Goal: Task Accomplishment & Management: Complete application form

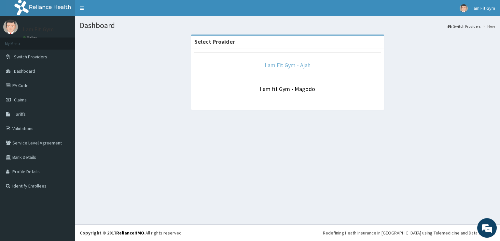
click at [272, 65] on link "I am Fit Gym - Ajah" at bounding box center [288, 64] width 46 height 7
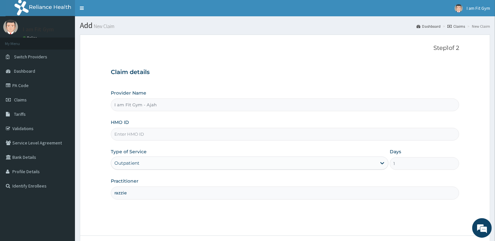
type input "razzie"
click at [216, 138] on input "HMO ID" at bounding box center [285, 134] width 348 height 13
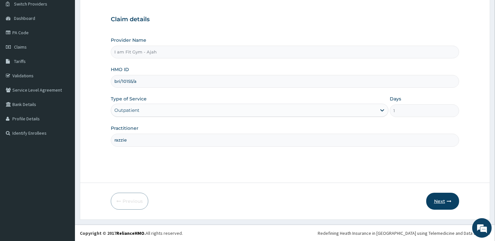
type input "bri/10155/a"
click at [450, 205] on button "Next" at bounding box center [442, 201] width 33 height 17
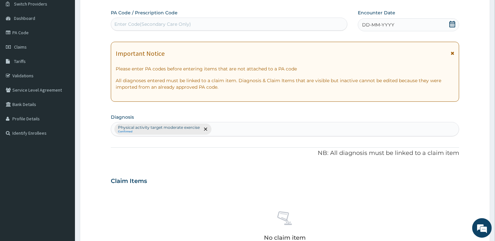
click at [420, 22] on div "DD-MM-YYYY" at bounding box center [408, 24] width 101 height 13
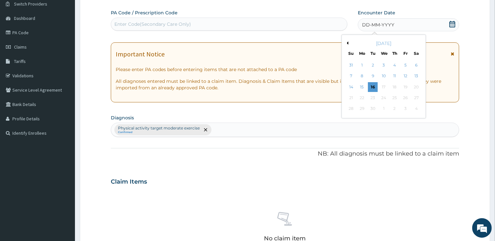
drag, startPoint x: 372, startPoint y: 87, endPoint x: 349, endPoint y: 77, distance: 25.3
click at [372, 86] on div "16" at bounding box center [373, 87] width 10 height 10
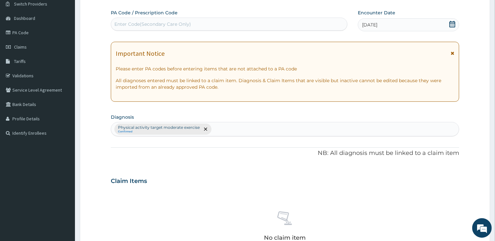
click at [286, 21] on div "Enter Code(Secondary Care Only)" at bounding box center [229, 24] width 236 height 10
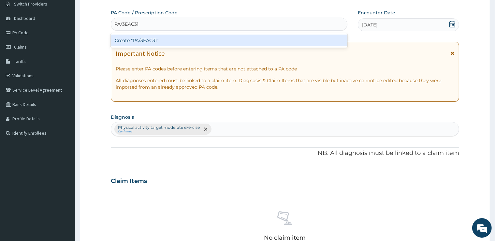
scroll to position [228, 0]
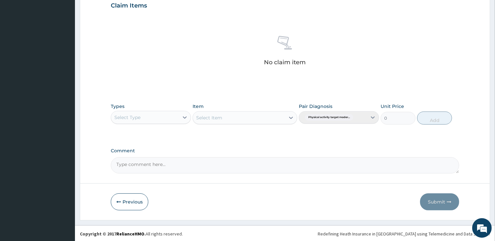
type input "PA/3EAC31"
click at [168, 117] on div "Select Type" at bounding box center [145, 117] width 68 height 10
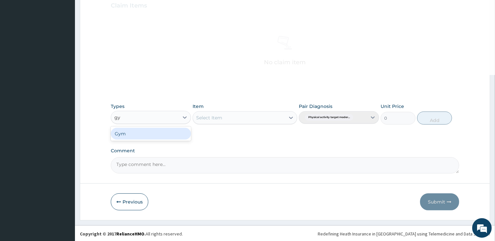
type input "gym"
click at [171, 130] on div "Gym" at bounding box center [151, 134] width 80 height 12
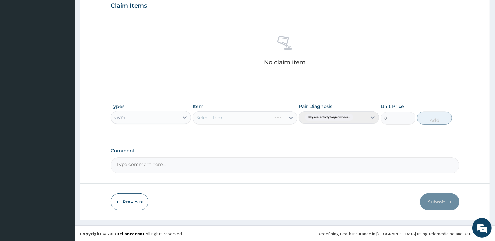
click at [214, 116] on div "Select Item" at bounding box center [245, 117] width 105 height 13
click at [242, 118] on div "Select Item" at bounding box center [239, 117] width 92 height 10
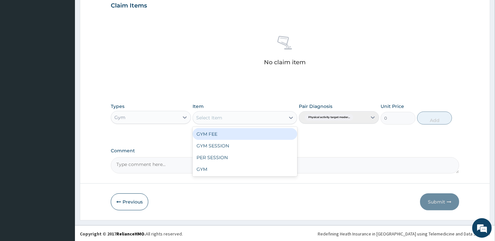
click at [233, 133] on div "GYM FEE" at bounding box center [245, 134] width 105 height 12
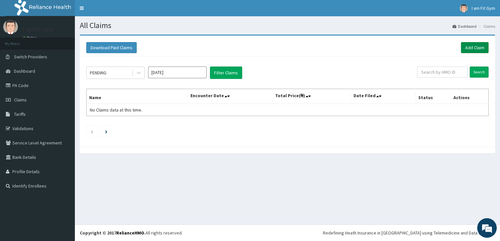
click at [470, 46] on link "Add Claim" at bounding box center [475, 47] width 28 height 11
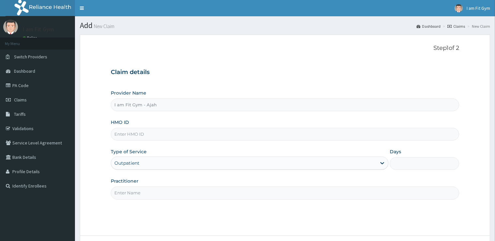
type input "I am Fit Gym - Ajah"
type input "1"
drag, startPoint x: 306, startPoint y: 192, endPoint x: 311, endPoint y: 181, distance: 12.5
click at [307, 190] on input "Practitioner" at bounding box center [285, 192] width 348 height 13
type input "razzie"
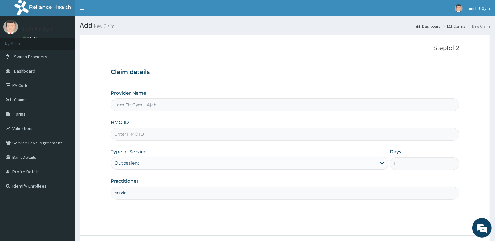
click at [176, 137] on input "HMO ID" at bounding box center [285, 134] width 348 height 13
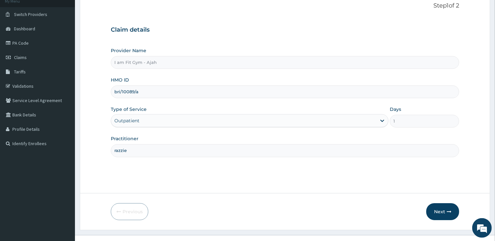
scroll to position [49, 0]
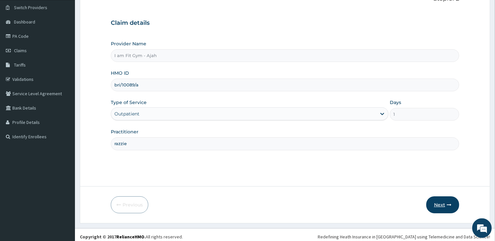
type input "bri/10089/a"
click at [441, 201] on button "Next" at bounding box center [442, 204] width 33 height 17
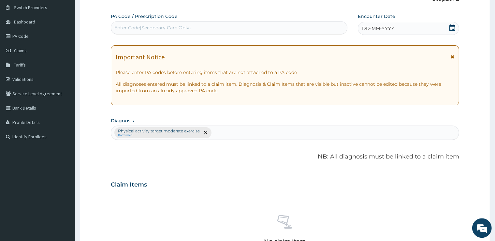
scroll to position [49, 0]
click at [410, 22] on div "DD-MM-YYYY" at bounding box center [408, 28] width 101 height 13
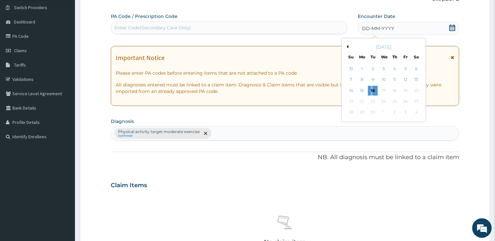
drag, startPoint x: 372, startPoint y: 94, endPoint x: 371, endPoint y: 86, distance: 7.6
click at [371, 93] on div "16" at bounding box center [373, 91] width 10 height 10
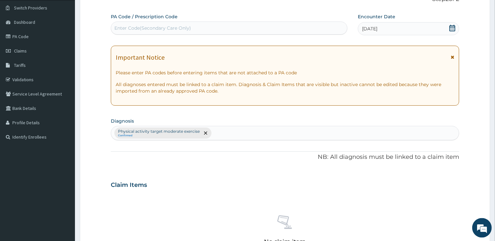
click at [313, 21] on div "PA Code / Prescription Code Enter Code(Secondary Care Only)" at bounding box center [229, 23] width 237 height 21
click at [312, 29] on div "Enter Code(Secondary Care Only)" at bounding box center [229, 28] width 236 height 10
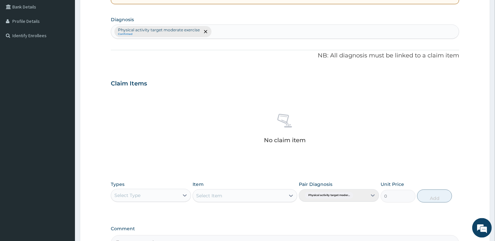
scroll to position [154, 0]
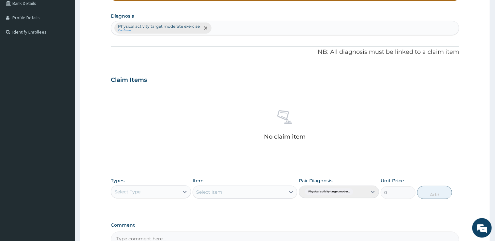
type input "PA/878BFC"
click at [171, 190] on div "Select Type" at bounding box center [145, 191] width 68 height 10
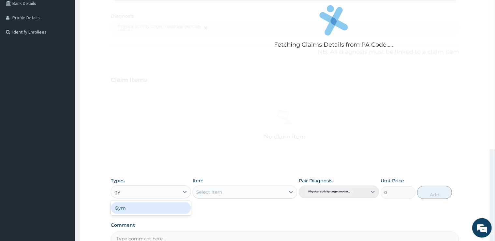
type input "gym"
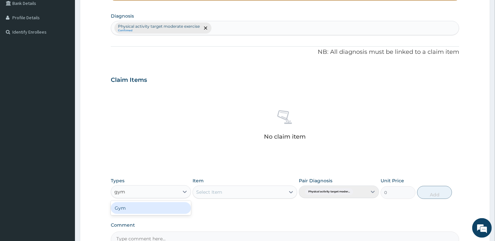
click at [173, 206] on div "Gym" at bounding box center [151, 208] width 80 height 12
click at [210, 192] on div "Select Item" at bounding box center [209, 192] width 26 height 7
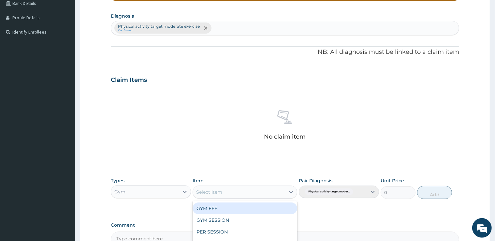
drag, startPoint x: 212, startPoint y: 207, endPoint x: 303, endPoint y: 207, distance: 91.6
click at [214, 207] on div "GYM FEE" at bounding box center [245, 208] width 105 height 12
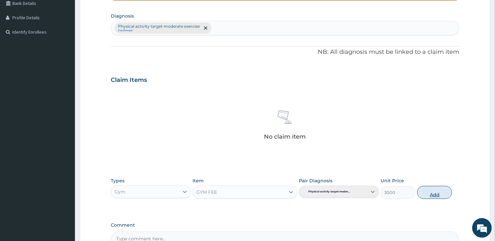
click at [431, 196] on button "Add" at bounding box center [434, 192] width 35 height 13
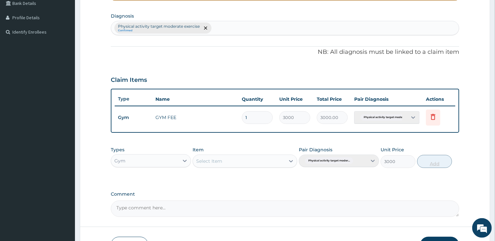
type input "0"
click at [444, 237] on button "Submit" at bounding box center [439, 245] width 39 height 17
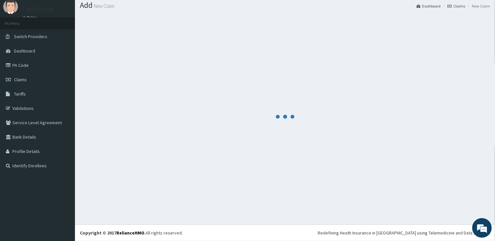
scroll to position [20, 0]
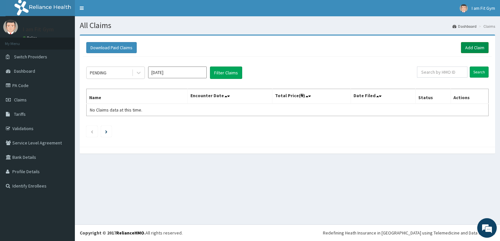
click at [470, 50] on link "Add Claim" at bounding box center [475, 47] width 28 height 11
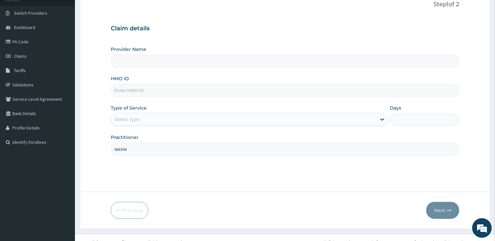
type input "I am Fit Gym - Ajah"
type input "1"
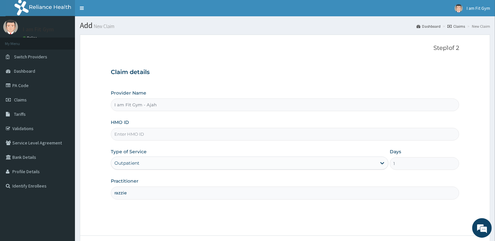
type input "razzie"
click at [131, 138] on input "HMO ID" at bounding box center [285, 134] width 348 height 13
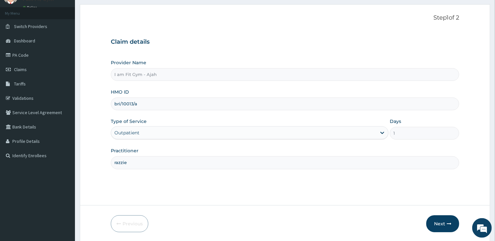
scroll to position [52, 0]
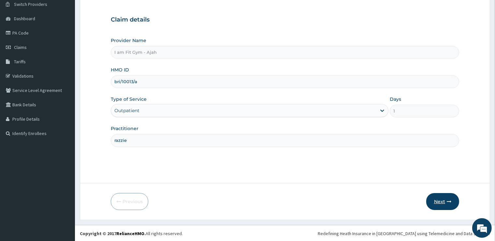
type input "bri/10013/a"
click at [448, 205] on button "Next" at bounding box center [442, 201] width 33 height 17
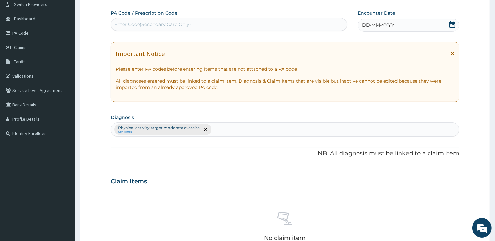
click at [399, 24] on div "DD-MM-YYYY" at bounding box center [408, 25] width 101 height 13
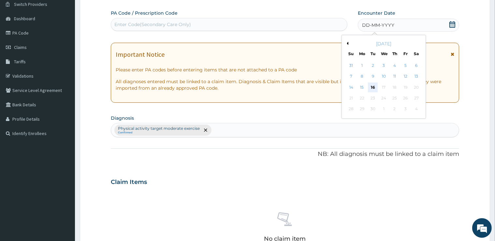
click at [373, 90] on div "16" at bounding box center [373, 87] width 10 height 10
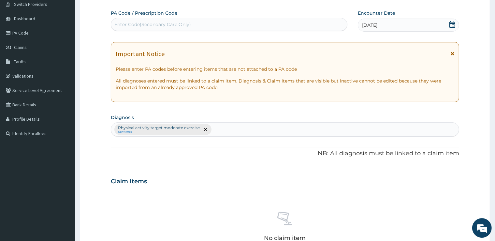
click at [305, 24] on div "Enter Code(Secondary Care Only)" at bounding box center [229, 24] width 236 height 10
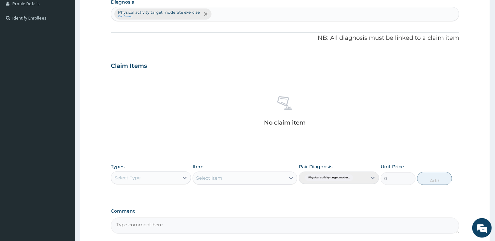
scroll to position [177, 0]
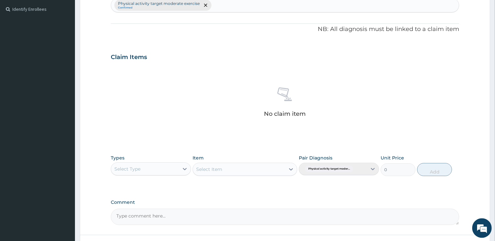
type input "PA/CA2228"
click at [162, 170] on div "Select Type" at bounding box center [145, 169] width 68 height 10
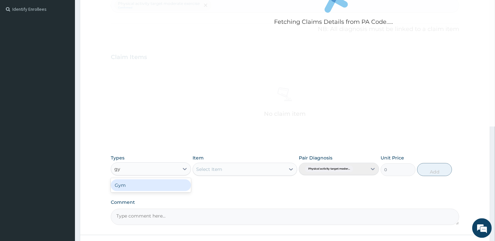
type input "gym"
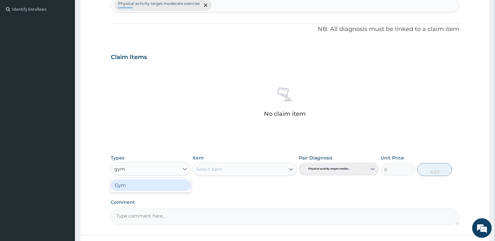
click at [156, 183] on div "Gym" at bounding box center [151, 185] width 80 height 12
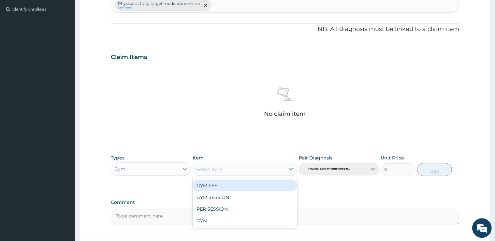
click at [222, 170] on div "Select Item" at bounding box center [239, 169] width 92 height 10
click at [214, 183] on div "GYM FEE" at bounding box center [245, 186] width 105 height 12
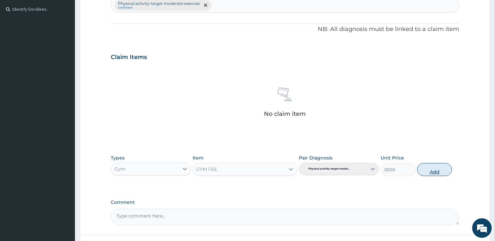
click at [426, 168] on button "Add" at bounding box center [434, 169] width 35 height 13
type input "0"
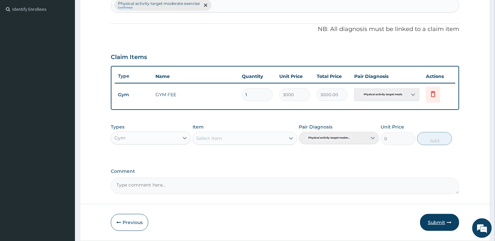
click at [439, 224] on button "Submit" at bounding box center [439, 222] width 39 height 17
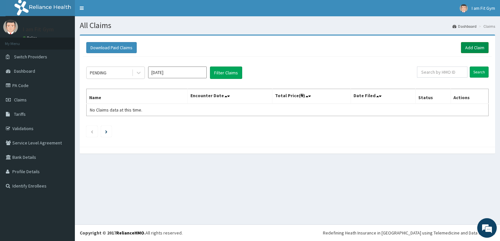
click at [470, 47] on link "Add Claim" at bounding box center [475, 47] width 28 height 11
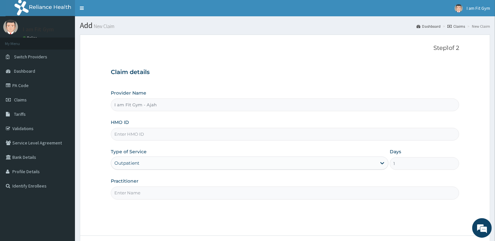
click at [177, 189] on input "Practitioner" at bounding box center [285, 192] width 348 height 13
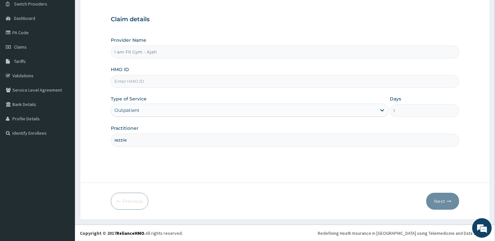
type input "razzie"
click at [184, 78] on input "HMO ID" at bounding box center [285, 81] width 348 height 13
type input "bri/10274/a"
click at [443, 207] on button "Next" at bounding box center [442, 201] width 33 height 17
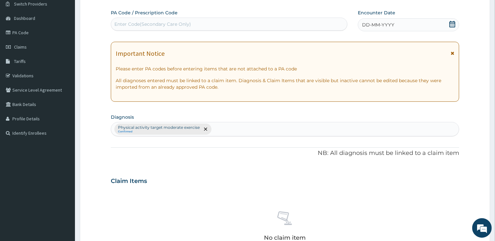
click at [410, 29] on div "DD-MM-YYYY" at bounding box center [408, 24] width 101 height 13
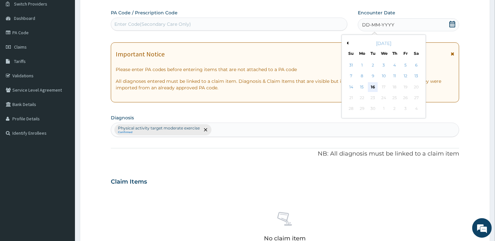
click at [373, 85] on div "16" at bounding box center [373, 87] width 10 height 10
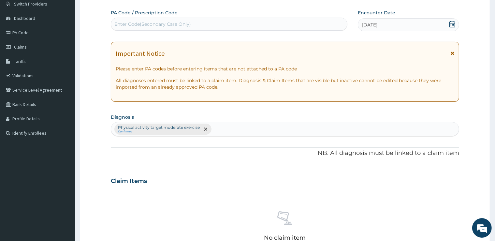
click at [305, 28] on div "Enter Code(Secondary Care Only)" at bounding box center [229, 24] width 236 height 10
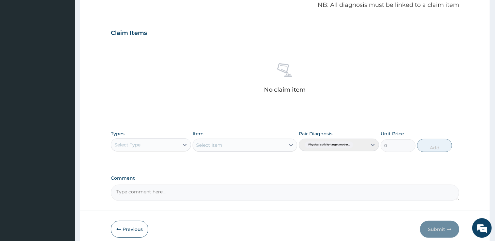
scroll to position [224, 0]
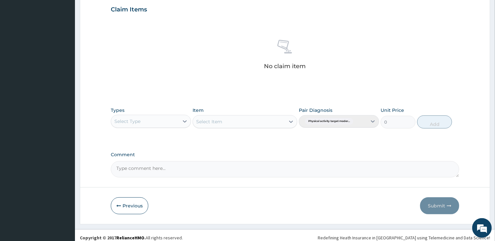
type input "PA/277F6B"
click at [156, 120] on div "Select Type" at bounding box center [145, 121] width 68 height 10
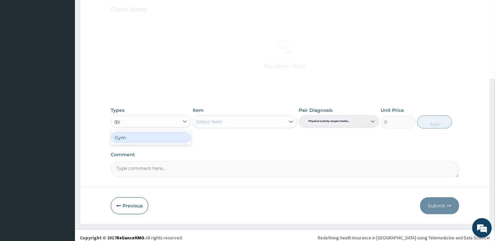
type input "gym"
click at [143, 136] on div "Gym" at bounding box center [151, 138] width 80 height 12
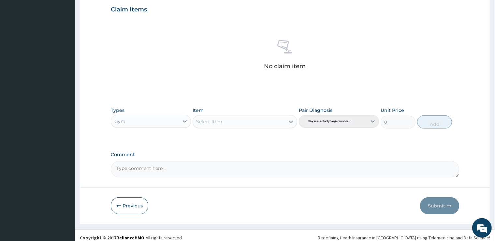
click at [258, 124] on div "Select Item" at bounding box center [239, 121] width 92 height 10
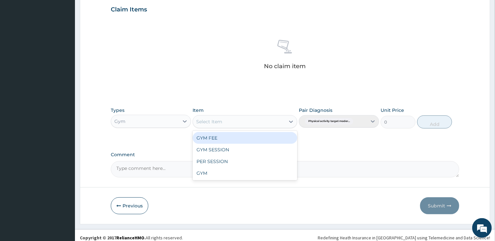
click at [260, 139] on div "GYM FEE" at bounding box center [245, 138] width 105 height 12
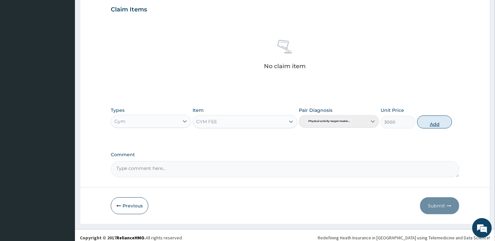
click at [439, 121] on button "Add" at bounding box center [434, 121] width 35 height 13
type input "0"
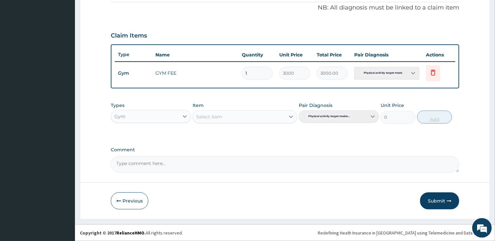
scroll to position [197, 0]
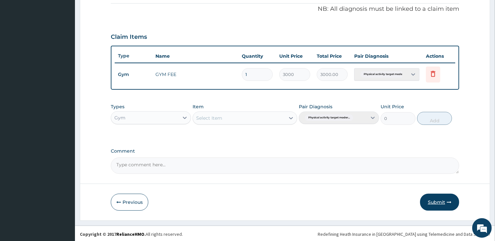
click at [446, 198] on button "Submit" at bounding box center [439, 202] width 39 height 17
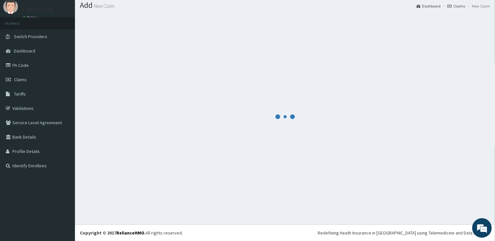
scroll to position [20, 0]
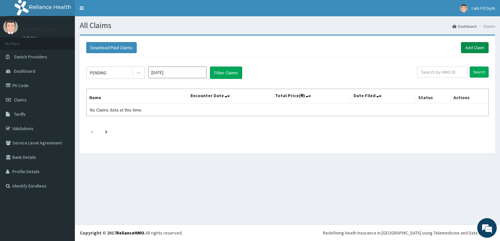
click at [484, 50] on link "Add Claim" at bounding box center [475, 47] width 28 height 11
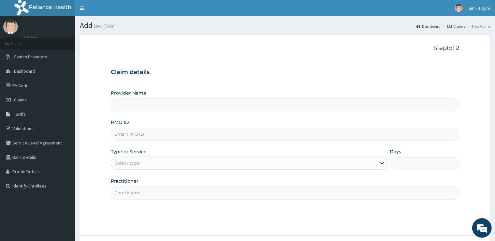
click at [141, 192] on input "Practitioner" at bounding box center [285, 192] width 348 height 13
type input "I am Fit Gym - Ajah"
type input "1"
type input "razzie"
click at [131, 128] on input "HMO ID" at bounding box center [285, 134] width 348 height 13
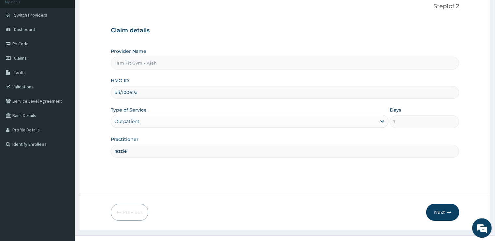
scroll to position [53, 0]
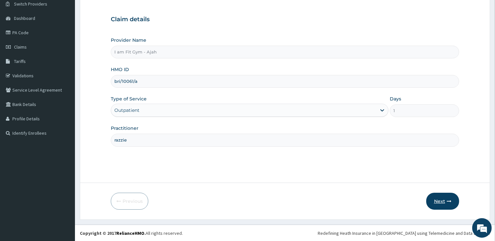
type input "bri/10061/a"
click at [436, 195] on button "Next" at bounding box center [442, 201] width 33 height 17
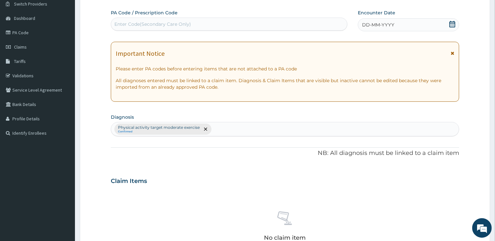
click at [437, 19] on div "DD-MM-YYYY" at bounding box center [408, 24] width 101 height 13
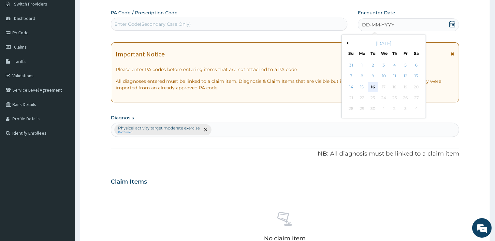
click at [371, 85] on div "16" at bounding box center [373, 87] width 10 height 10
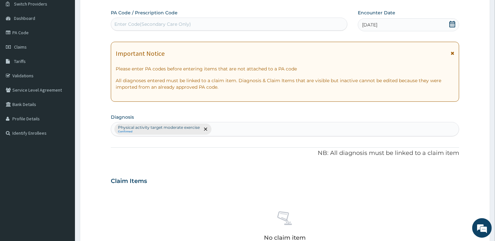
click at [296, 16] on div "PA Code / Prescription Code Enter Code(Secondary Care Only)" at bounding box center [229, 19] width 237 height 21
click at [166, 22] on div "Enter Code(Secondary Care Only)" at bounding box center [152, 24] width 77 height 7
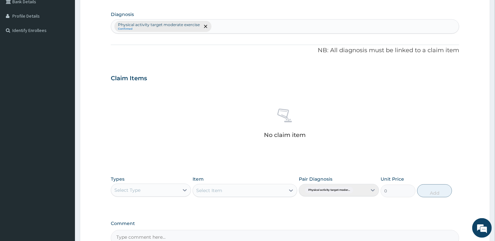
scroll to position [169, 0]
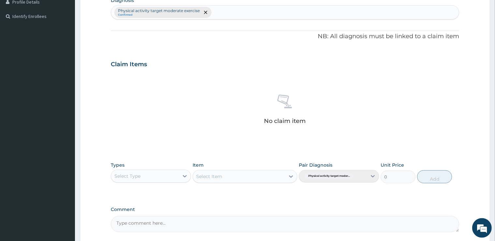
type input "PA/327221"
click at [130, 175] on div "Select Type" at bounding box center [127, 176] width 26 height 7
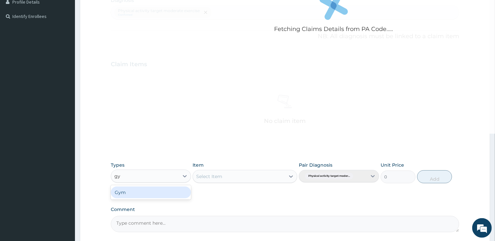
type input "gym"
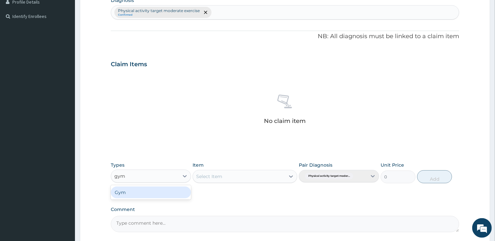
click at [141, 193] on div "Gym" at bounding box center [151, 192] width 80 height 12
click at [216, 177] on div "Select Item" at bounding box center [209, 176] width 26 height 7
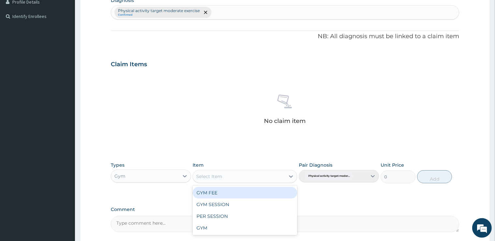
click at [216, 191] on div "GYM FEE" at bounding box center [245, 193] width 105 height 12
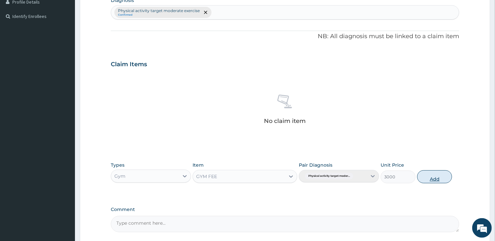
click at [438, 178] on button "Add" at bounding box center [434, 176] width 35 height 13
type input "0"
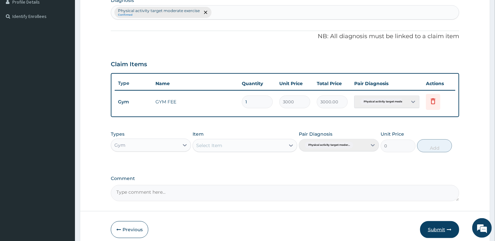
click at [444, 232] on button "Submit" at bounding box center [439, 229] width 39 height 17
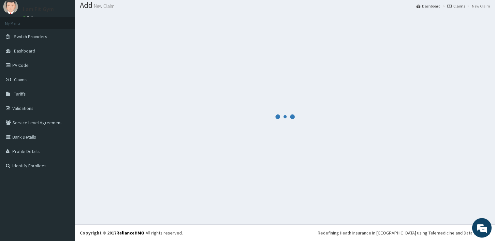
scroll to position [20, 0]
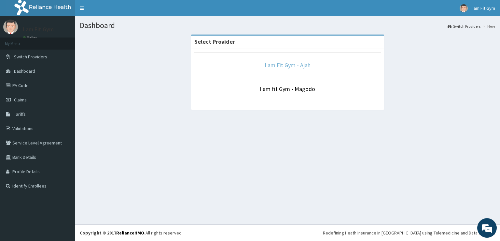
click at [296, 65] on link "I am Fit Gym - Ajah" at bounding box center [288, 64] width 46 height 7
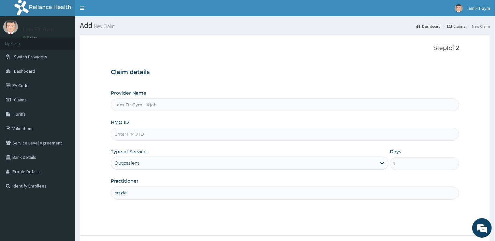
type input "razzie"
click at [165, 135] on input "HMO ID" at bounding box center [285, 134] width 348 height 13
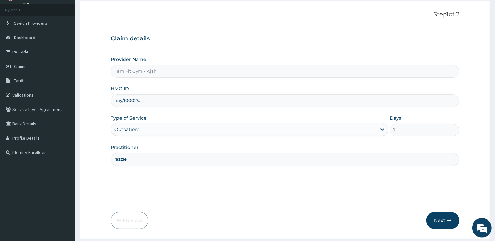
scroll to position [35, 0]
type input "hay/10002/d"
click at [449, 222] on button "Next" at bounding box center [442, 219] width 33 height 17
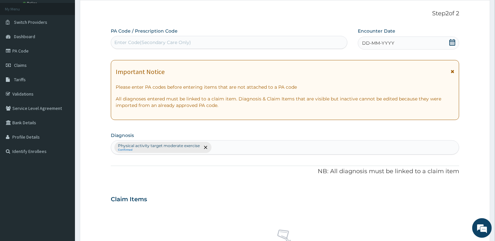
click at [407, 45] on div "DD-MM-YYYY" at bounding box center [408, 42] width 101 height 13
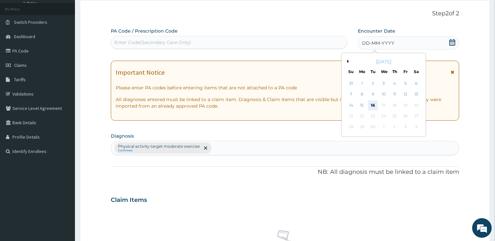
click at [371, 106] on div "16" at bounding box center [373, 105] width 10 height 10
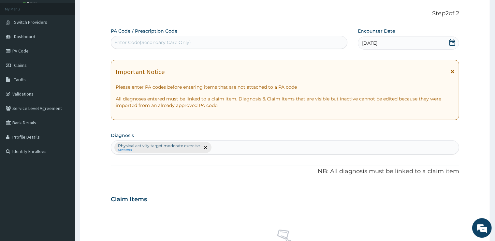
click at [284, 42] on div "Enter Code(Secondary Care Only)" at bounding box center [229, 42] width 236 height 10
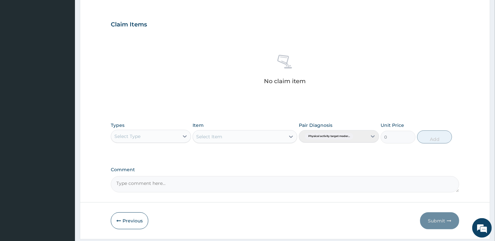
scroll to position [210, 0]
type input "PA/8775F5"
click at [123, 135] on div "Select Type" at bounding box center [127, 135] width 26 height 7
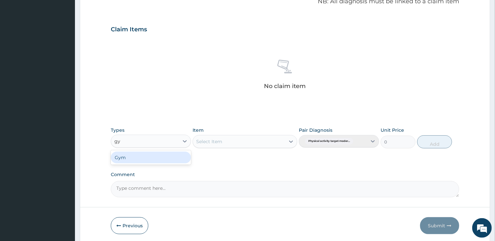
type input "gym"
click at [145, 152] on div "Gym" at bounding box center [151, 158] width 80 height 12
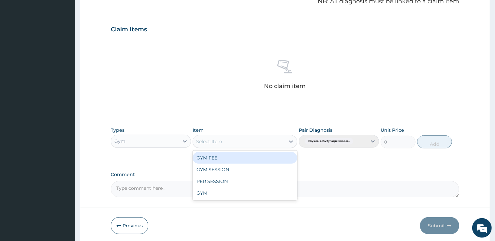
click at [207, 135] on div "Select Item" at bounding box center [245, 141] width 105 height 13
click at [223, 153] on div "GYM FEE" at bounding box center [245, 158] width 105 height 12
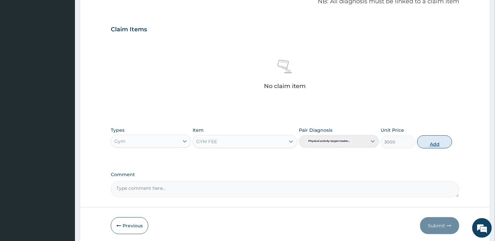
click at [424, 138] on button "Add" at bounding box center [434, 141] width 35 height 13
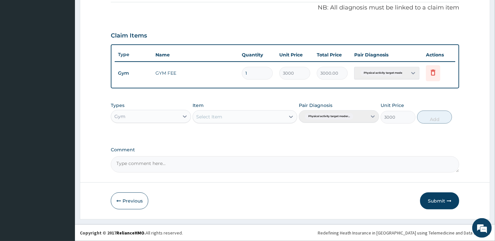
type input "0"
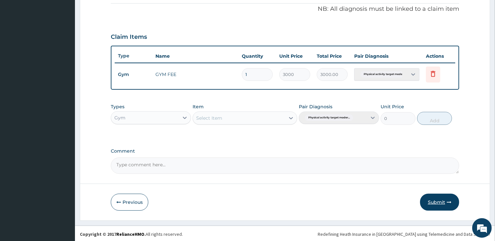
click at [442, 200] on button "Submit" at bounding box center [439, 202] width 39 height 17
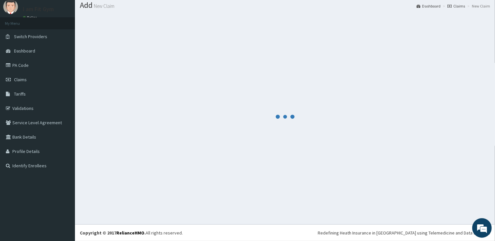
scroll to position [20, 0]
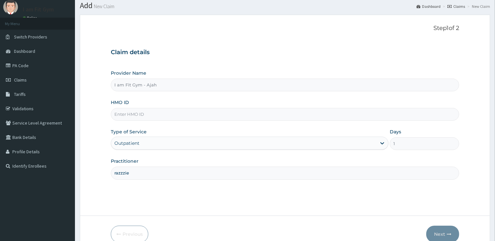
scroll to position [20, 0]
type input "razzie"
click at [160, 113] on input "HMO ID" at bounding box center [285, 114] width 348 height 13
type input "hay/10002/d"
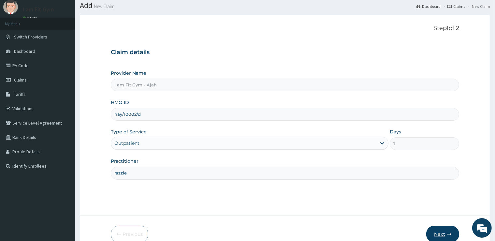
click at [436, 230] on button "Next" at bounding box center [442, 233] width 33 height 17
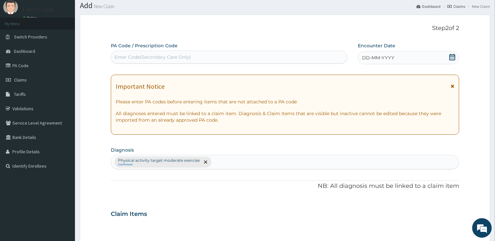
click at [427, 60] on div "DD-MM-YYYY" at bounding box center [408, 57] width 101 height 13
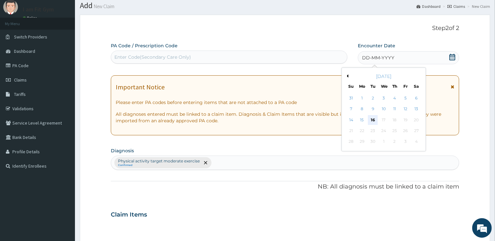
click at [372, 118] on div "16" at bounding box center [373, 120] width 10 height 10
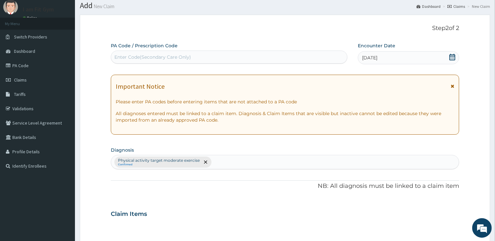
click at [269, 49] on div "PA Code / Prescription Code Enter Code(Secondary Care Only)" at bounding box center [229, 52] width 237 height 21
click at [268, 56] on div "Enter Code(Secondary Care Only)" at bounding box center [229, 57] width 236 height 10
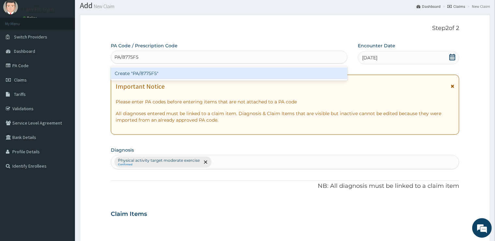
scroll to position [124, 0]
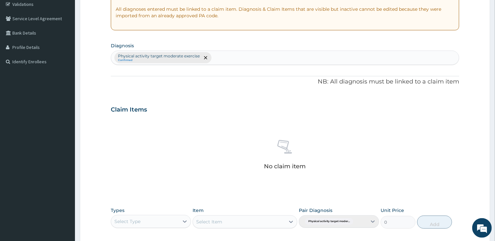
type input "PA/8775F5"
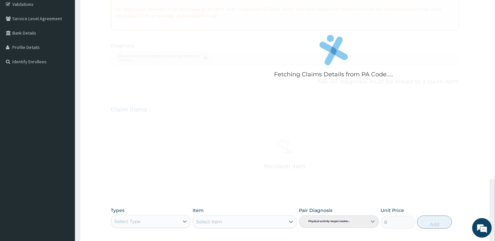
click at [142, 212] on div "Types Select Type" at bounding box center [151, 218] width 80 height 22
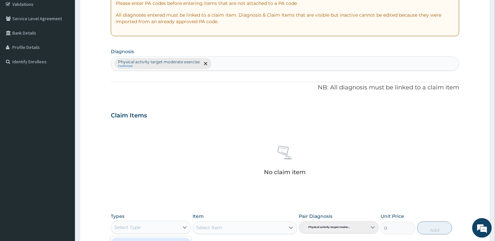
click at [146, 223] on div "Select Type" at bounding box center [145, 227] width 68 height 10
type input "gym"
click at [152, 228] on div "Select Type" at bounding box center [145, 227] width 68 height 10
click at [204, 220] on div "Item Select Item" at bounding box center [245, 224] width 105 height 22
click at [167, 224] on div "Select Type" at bounding box center [145, 227] width 68 height 10
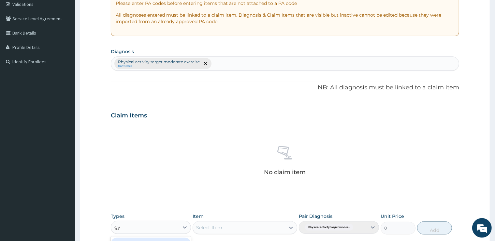
type input "gym"
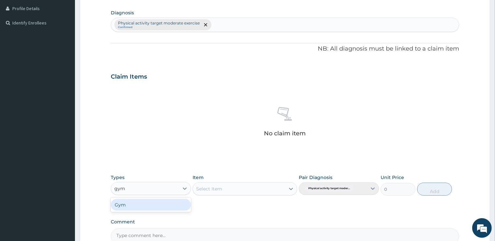
drag, startPoint x: 177, startPoint y: 205, endPoint x: 192, endPoint y: 186, distance: 24.8
click at [177, 204] on div "Gym" at bounding box center [151, 205] width 80 height 12
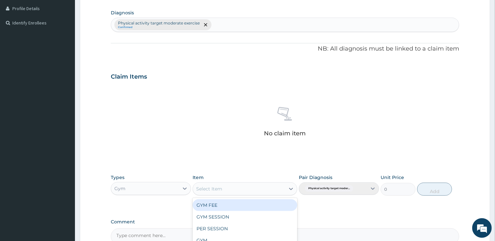
click at [205, 187] on div "Select Item" at bounding box center [209, 188] width 26 height 7
drag, startPoint x: 208, startPoint y: 205, endPoint x: 228, endPoint y: 197, distance: 21.9
click at [209, 204] on div "GYM FEE" at bounding box center [245, 205] width 105 height 12
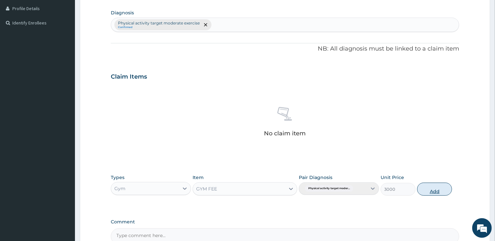
click at [424, 187] on button "Add" at bounding box center [434, 188] width 35 height 13
type input "0"
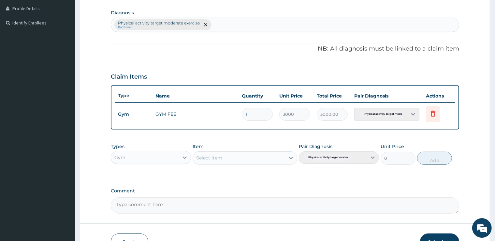
scroll to position [196, 0]
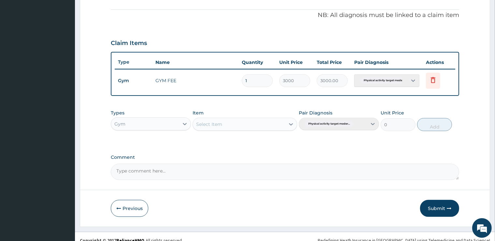
click at [428, 202] on button "Submit" at bounding box center [439, 208] width 39 height 17
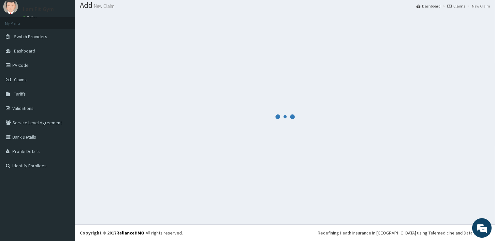
scroll to position [20, 0]
